Goal: Task Accomplishment & Management: Use online tool/utility

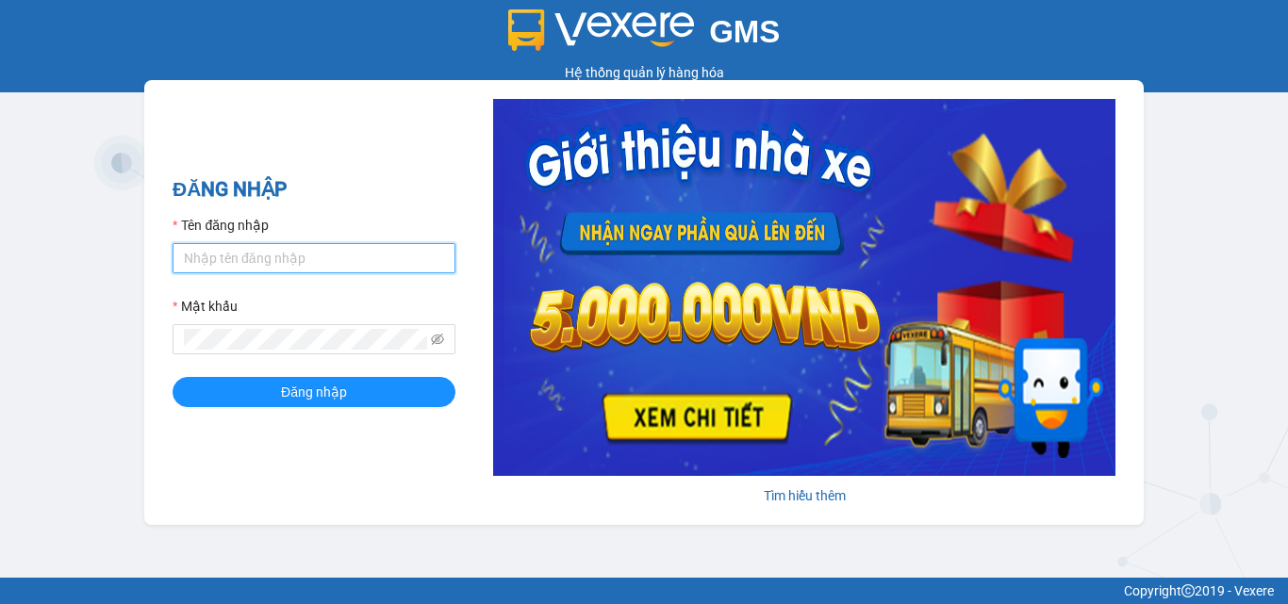
click at [369, 264] on input "Tên đăng nhập" at bounding box center [314, 258] width 283 height 30
type input "maiphuong.lienhung"
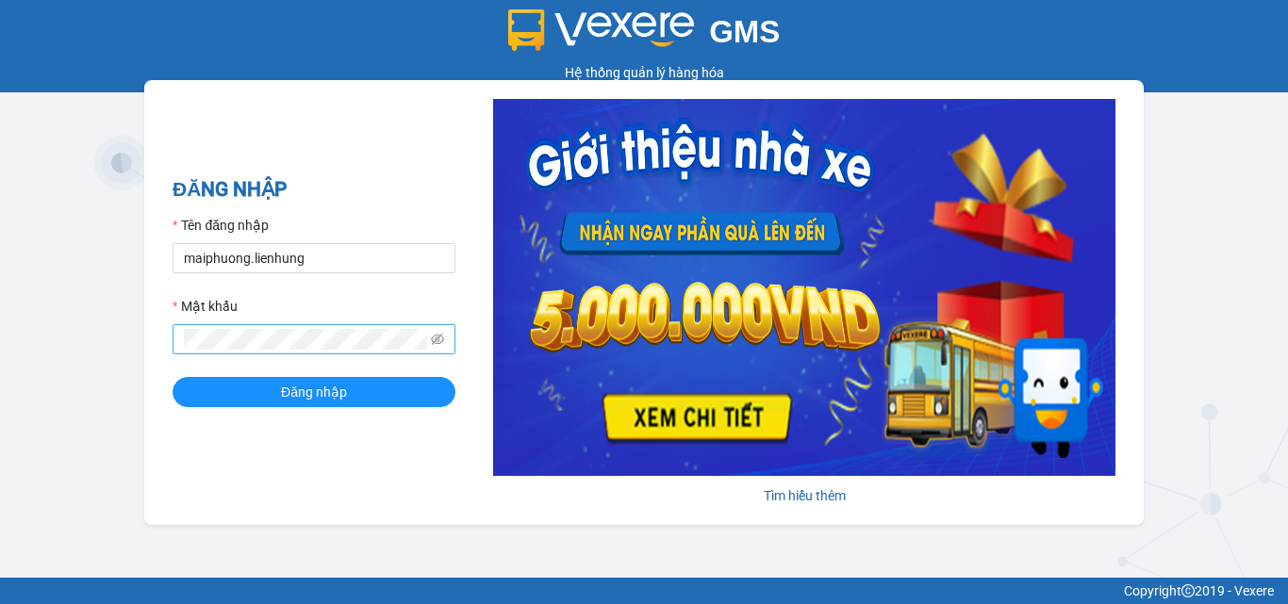
click at [342, 327] on span at bounding box center [314, 339] width 283 height 30
click at [173, 377] on button "Đăng nhập" at bounding box center [314, 392] width 283 height 30
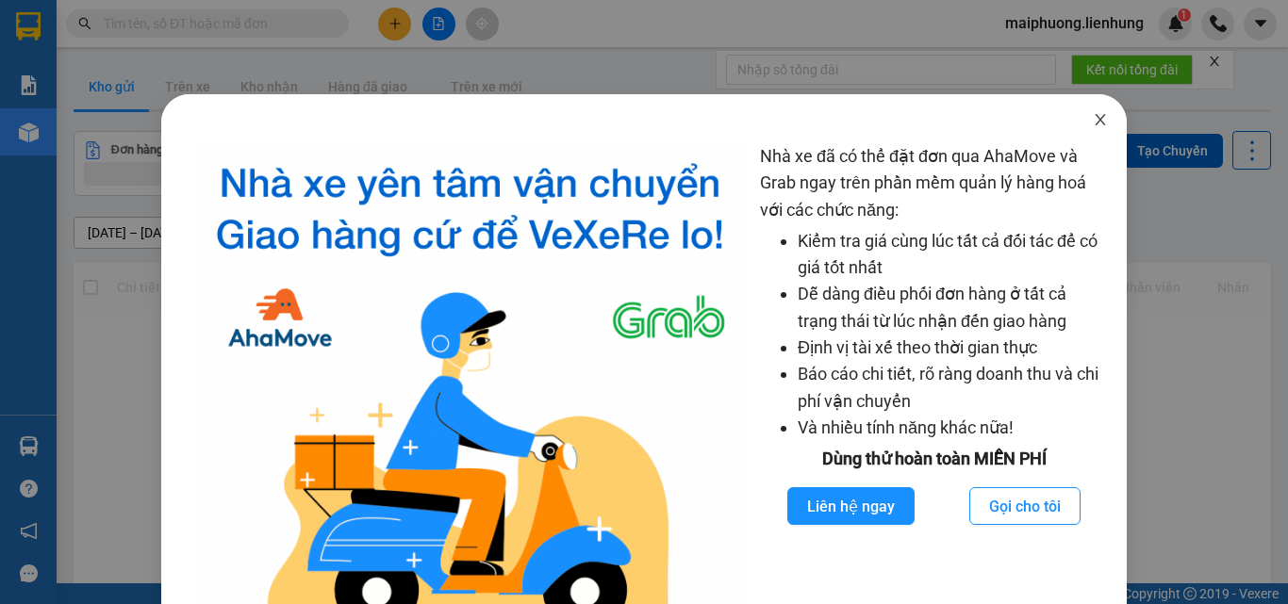
click at [1095, 114] on icon "close" at bounding box center [1100, 119] width 15 height 15
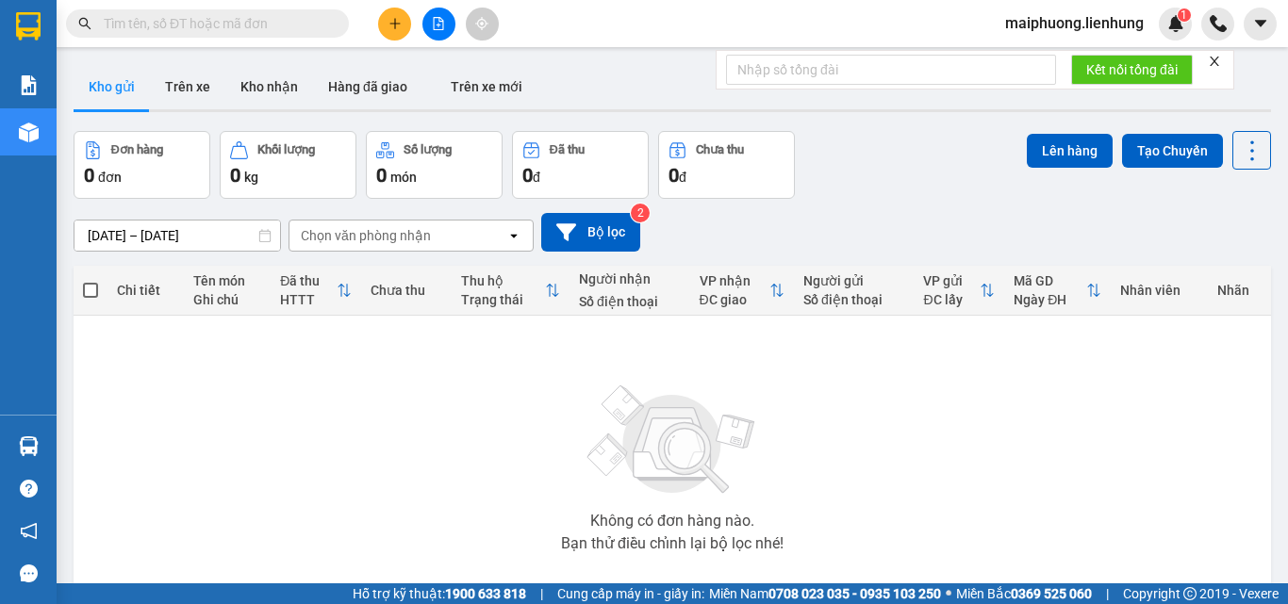
click at [449, 26] on button at bounding box center [438, 24] width 33 height 33
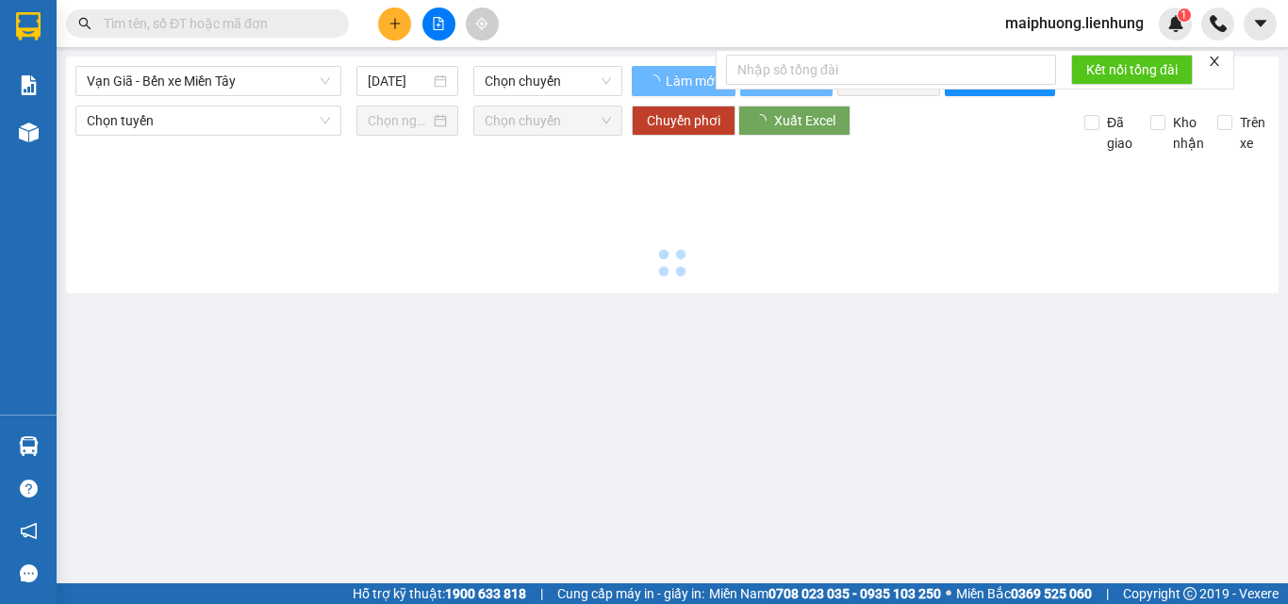
type input "[DATE]"
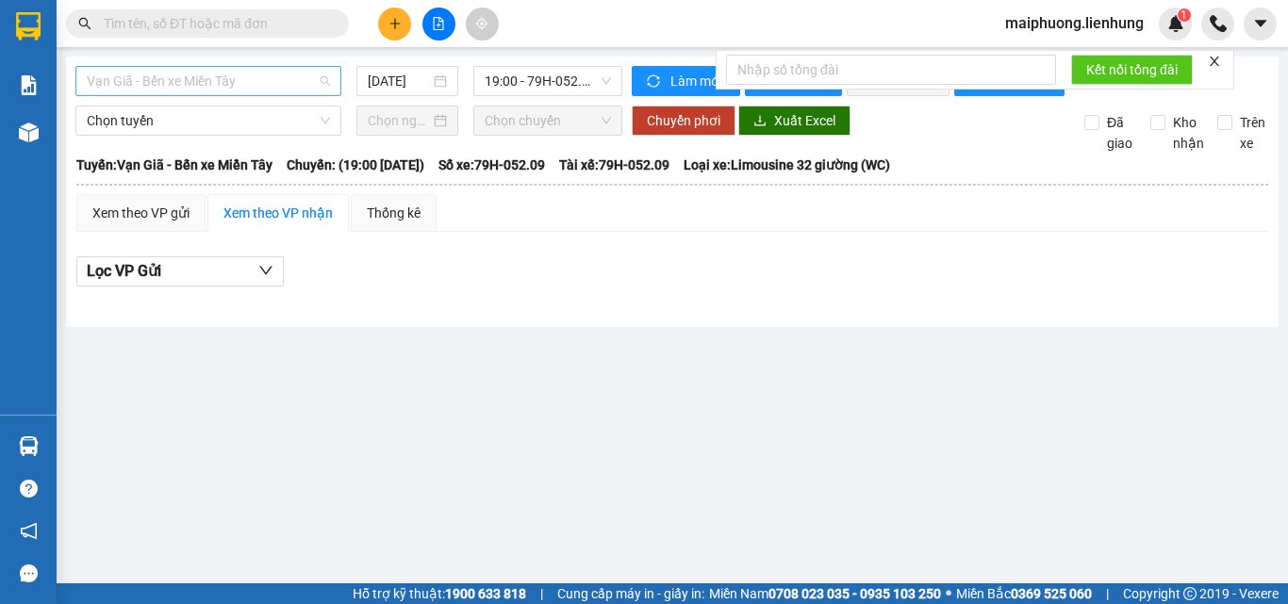
click at [204, 78] on span "Vạn Giã - Bến xe Miền Tây" at bounding box center [208, 81] width 243 height 28
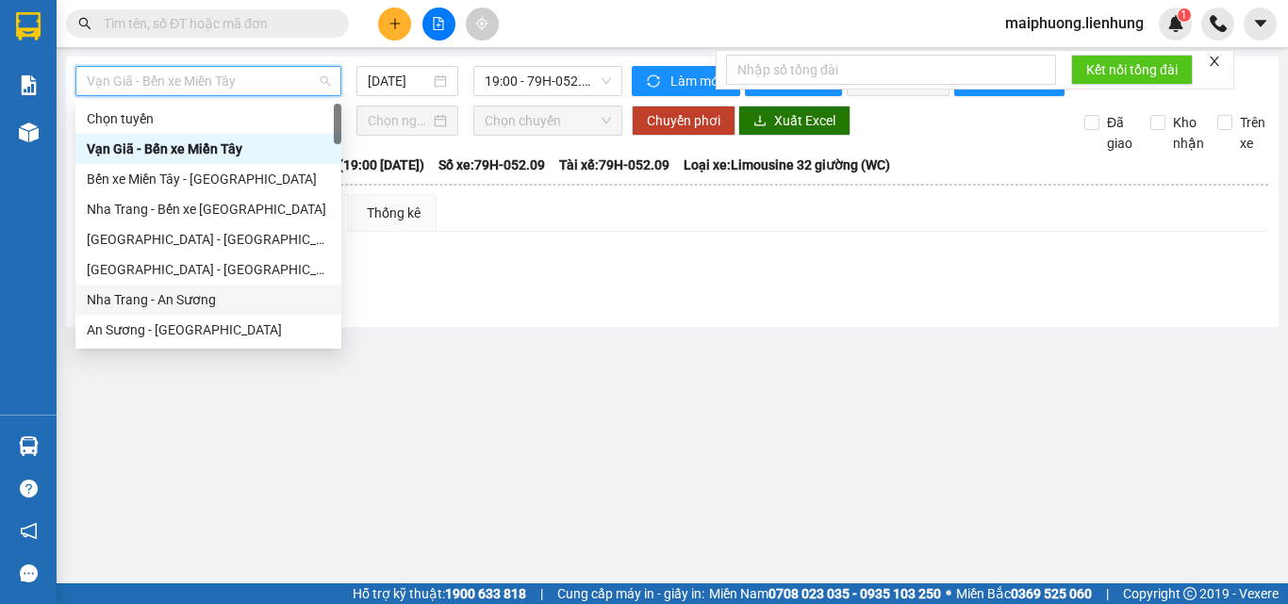
click at [172, 296] on div "Nha Trang - An Sương" at bounding box center [208, 299] width 243 height 21
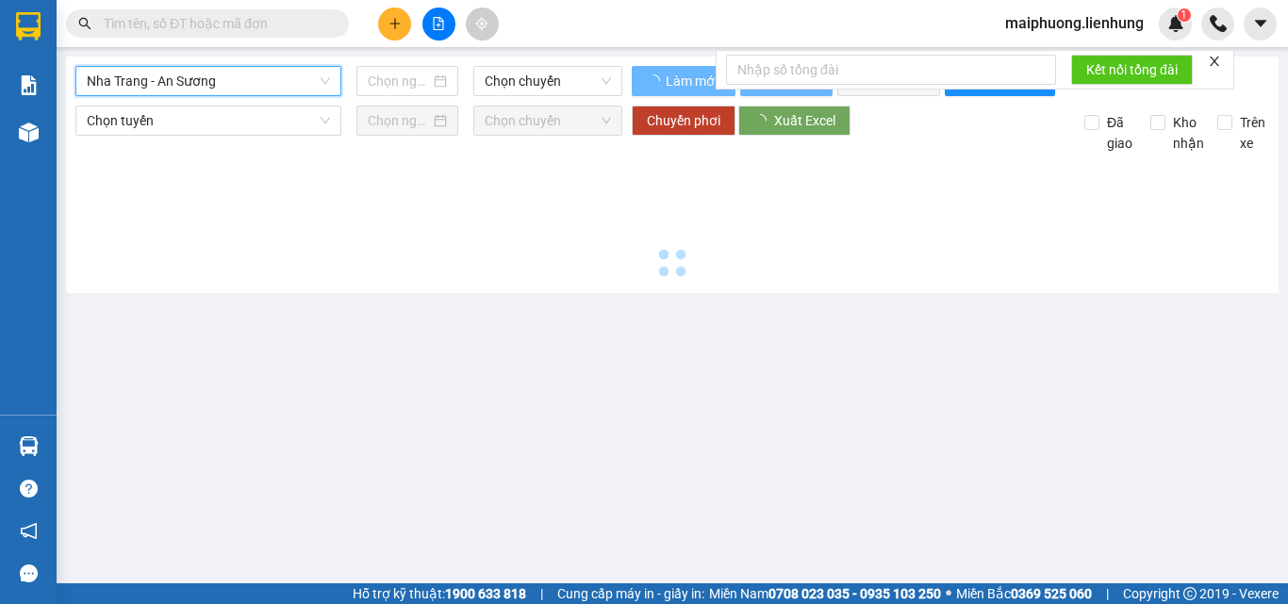
type input "[DATE]"
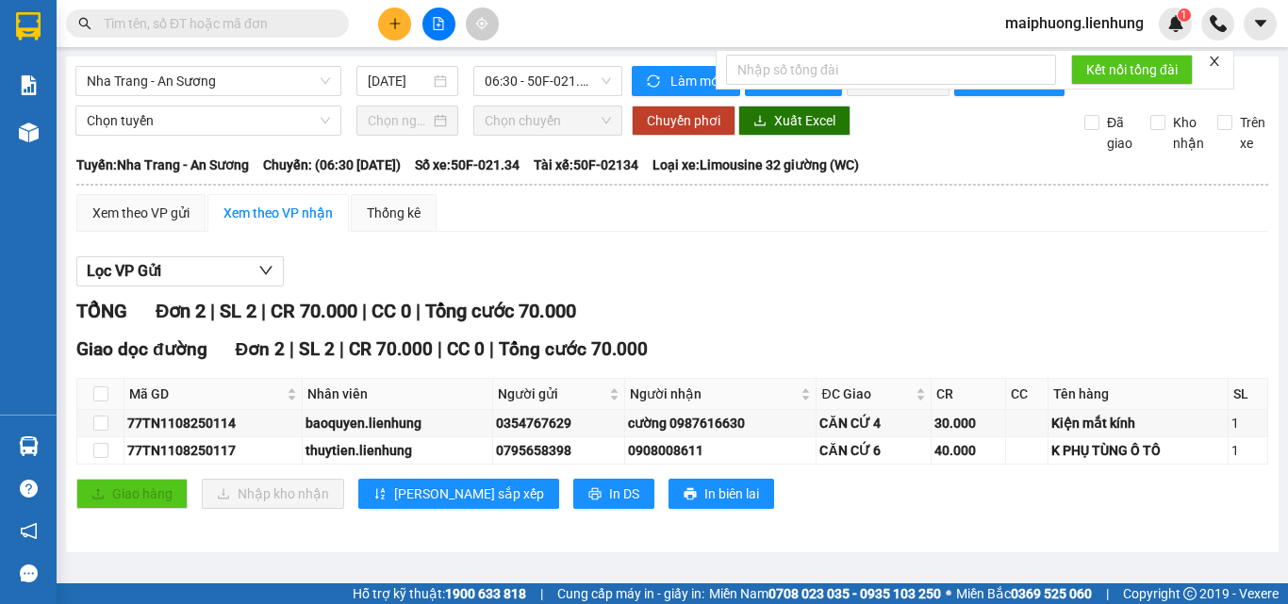
click at [1207, 58] on form "Kết nối tổng đài" at bounding box center [975, 70] width 519 height 40
drag, startPoint x: 1221, startPoint y: 57, endPoint x: 1169, endPoint y: 71, distance: 53.7
click at [1219, 57] on icon "close" at bounding box center [1214, 61] width 13 height 13
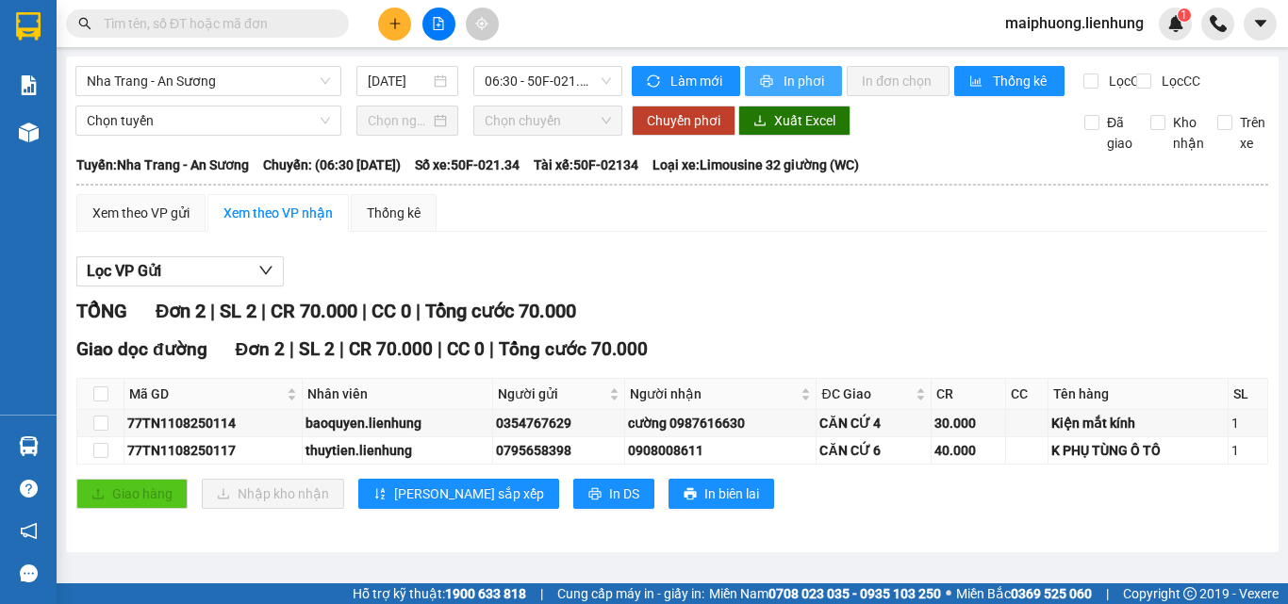
click at [840, 84] on button "In phơi" at bounding box center [793, 81] width 97 height 30
drag, startPoint x: 1114, startPoint y: 305, endPoint x: 1110, endPoint y: 210, distance: 94.4
click at [1116, 289] on div "Lọc VP Gửi TỔNG Đơn 2 | SL 2 | CR 70.000 | CC 0 | Tổng cước 70.000 Giao dọc đư…" at bounding box center [672, 390] width 1192 height 286
click at [1081, 24] on span "maiphuong.lienhung" at bounding box center [1074, 23] width 169 height 24
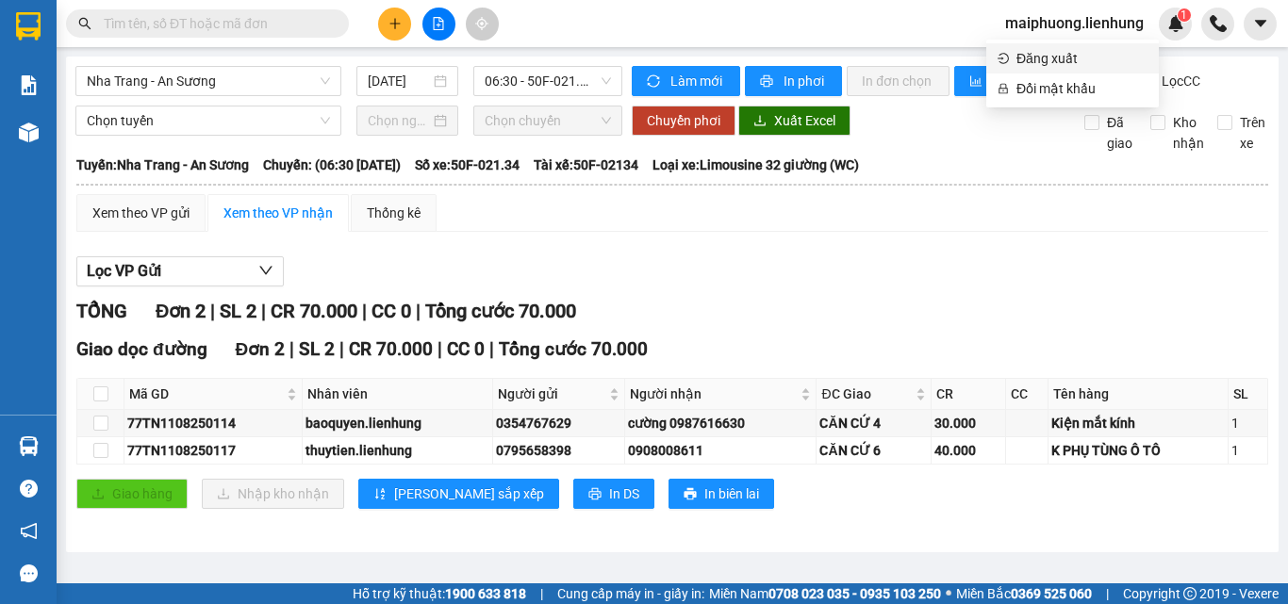
click at [1050, 59] on span "Đăng xuất" at bounding box center [1081, 58] width 131 height 21
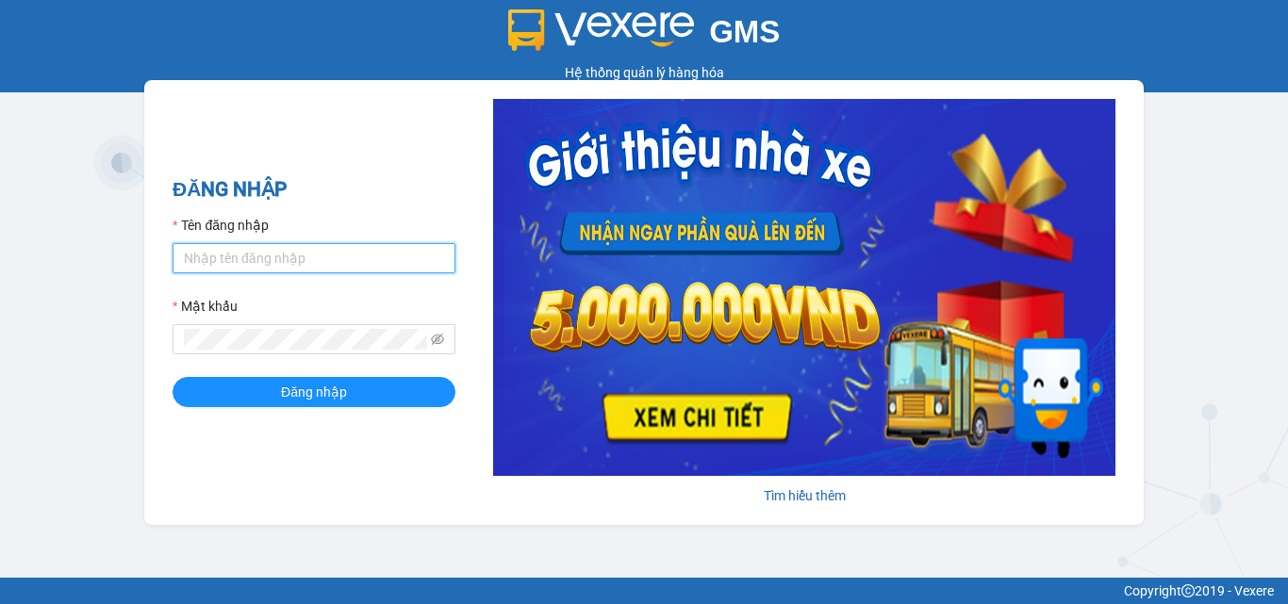
click at [288, 255] on input "Tên đăng nhập" at bounding box center [314, 258] width 283 height 30
type input "lamnt.lienhung"
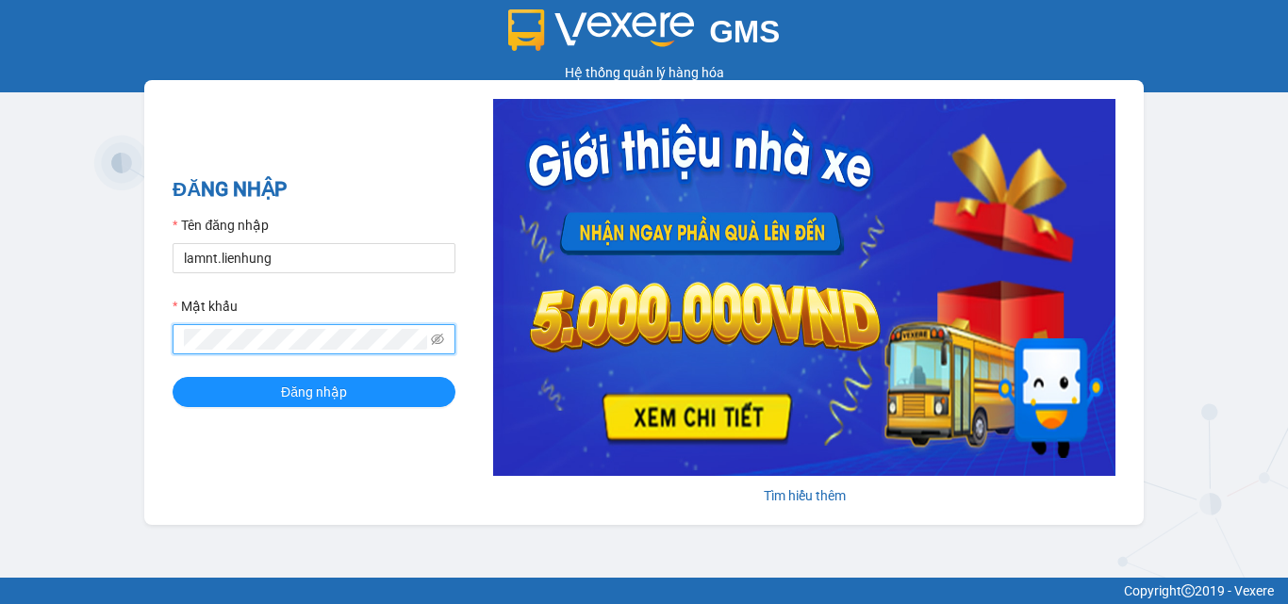
click at [173, 377] on button "Đăng nhập" at bounding box center [314, 392] width 283 height 30
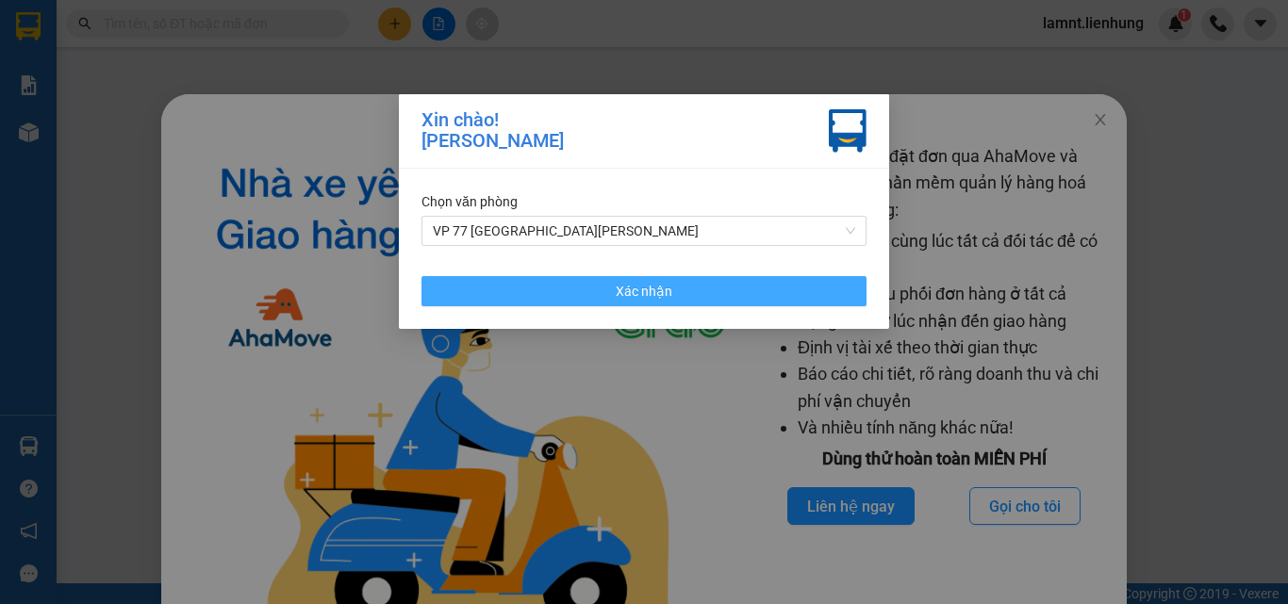
click at [469, 286] on button "Xác nhận" at bounding box center [643, 291] width 445 height 30
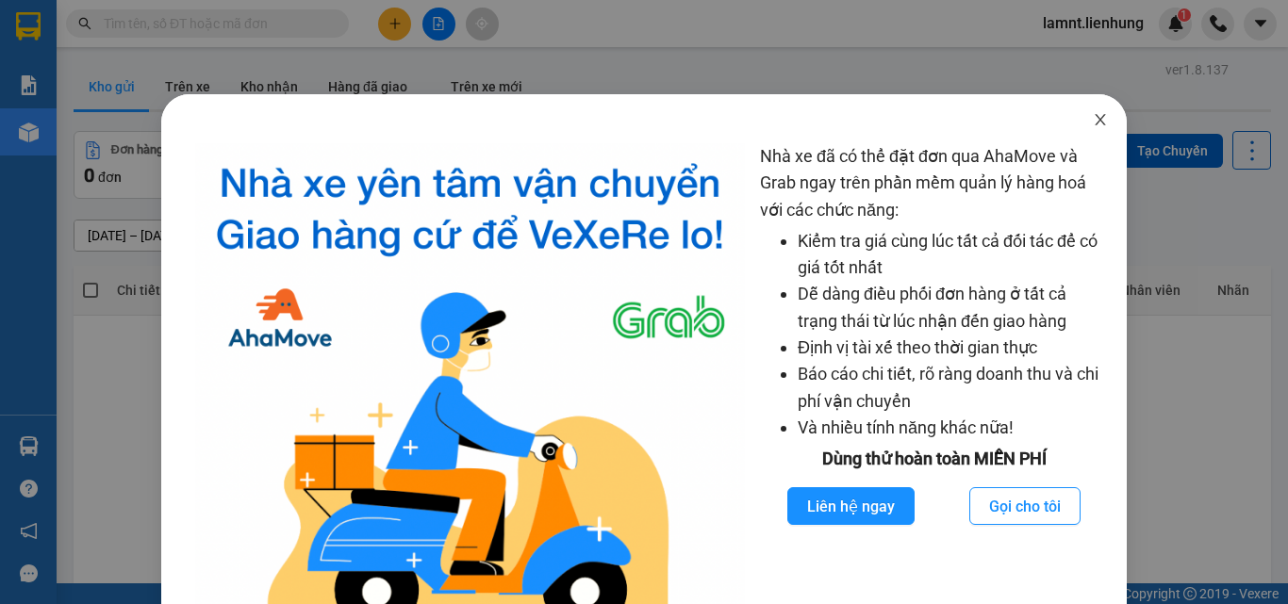
click at [1095, 124] on icon "close" at bounding box center [1100, 119] width 10 height 11
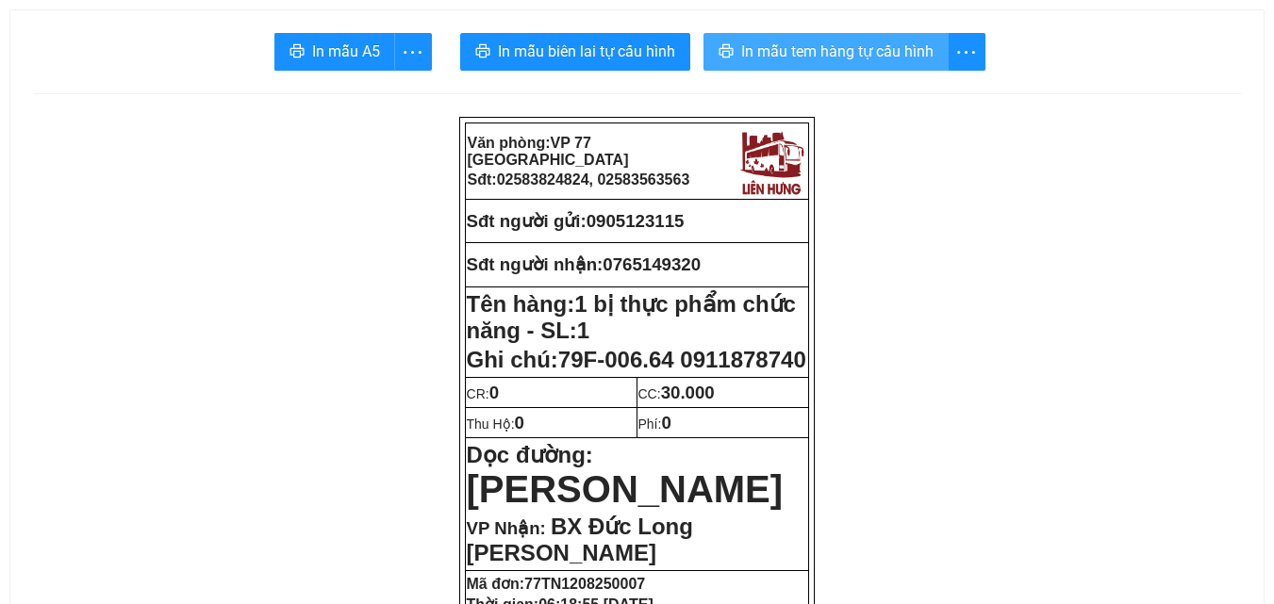
click at [826, 58] on span "In mẫu tem hàng tự cấu hình" at bounding box center [837, 52] width 192 height 24
